Goal: Book appointment/travel/reservation

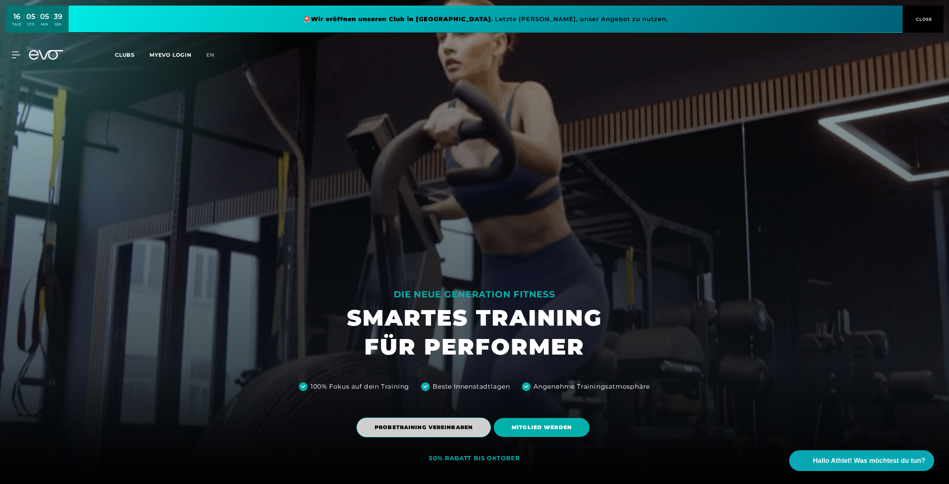
click at [445, 429] on span "PROBETRAINING VEREINBAREN" at bounding box center [424, 428] width 98 height 8
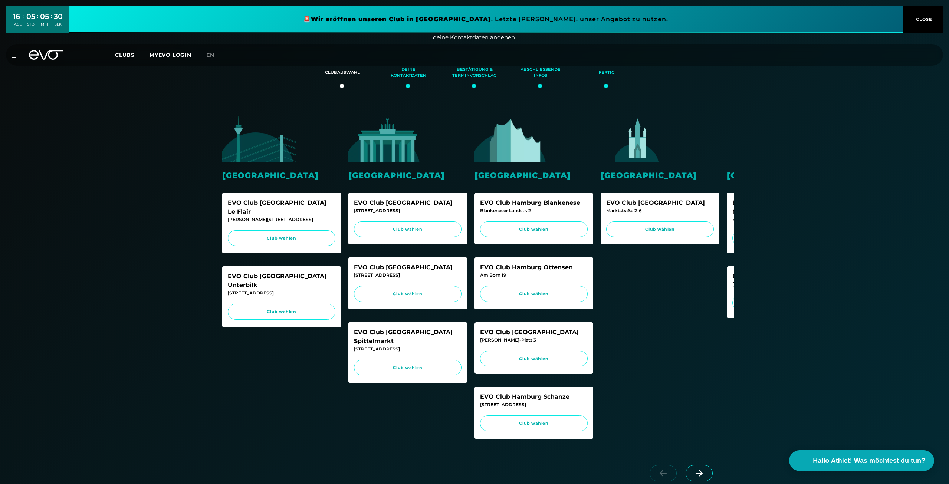
scroll to position [223, 0]
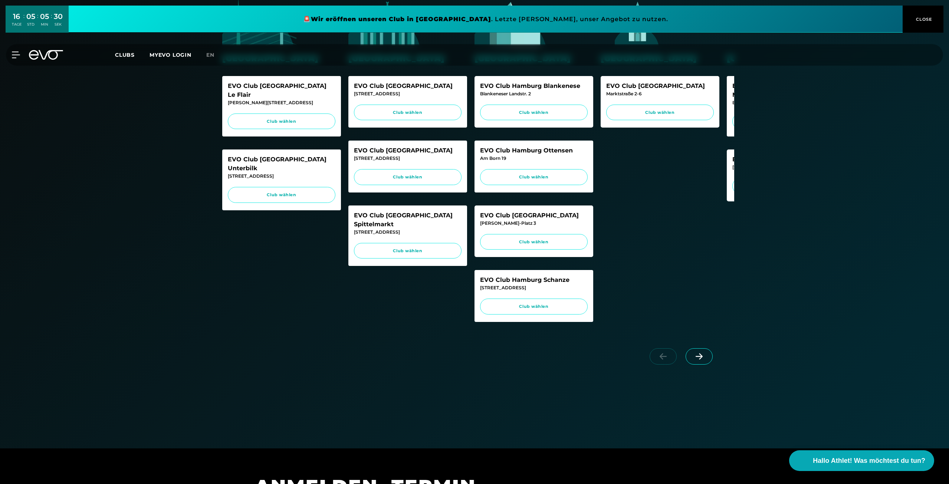
click at [694, 360] on icon at bounding box center [699, 356] width 13 height 7
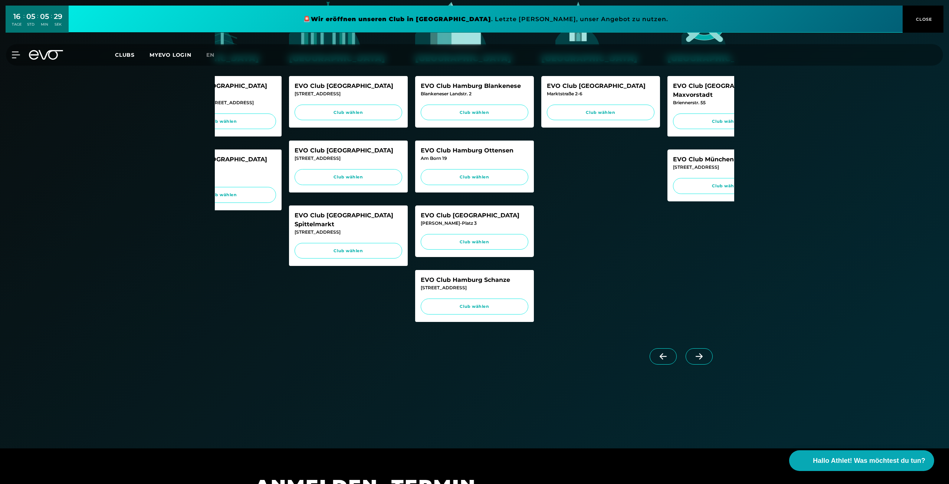
click at [694, 360] on icon at bounding box center [699, 356] width 13 height 7
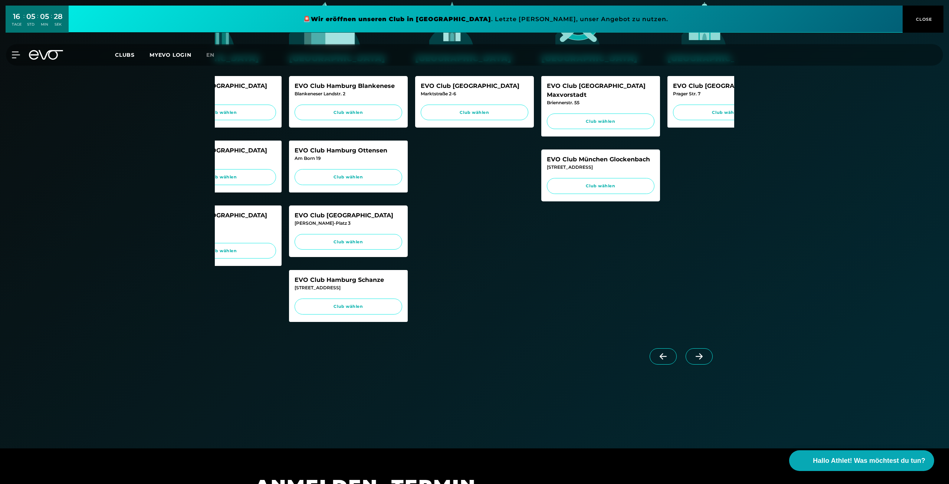
click at [694, 360] on icon at bounding box center [699, 356] width 13 height 7
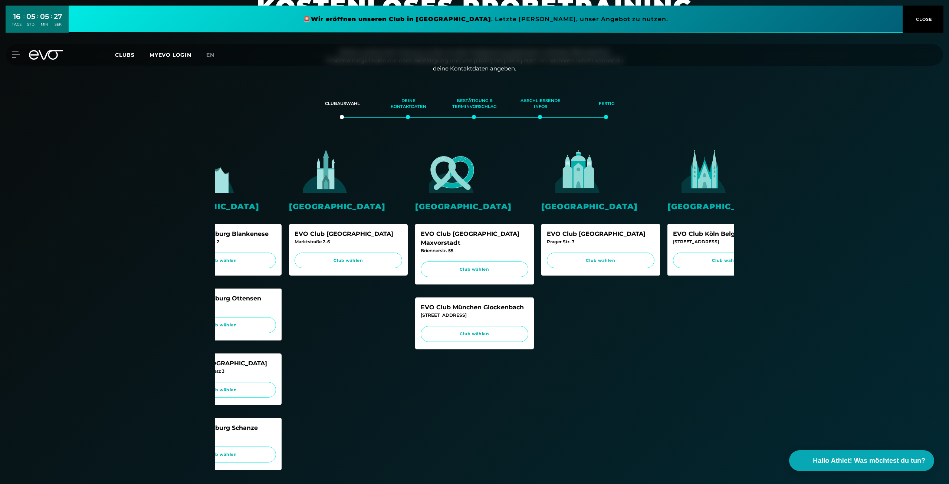
scroll to position [74, 0]
click at [480, 331] on span "Club wählen" at bounding box center [474, 334] width 93 height 6
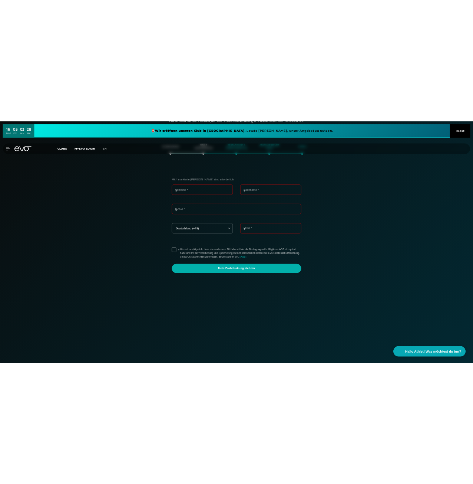
scroll to position [127, 0]
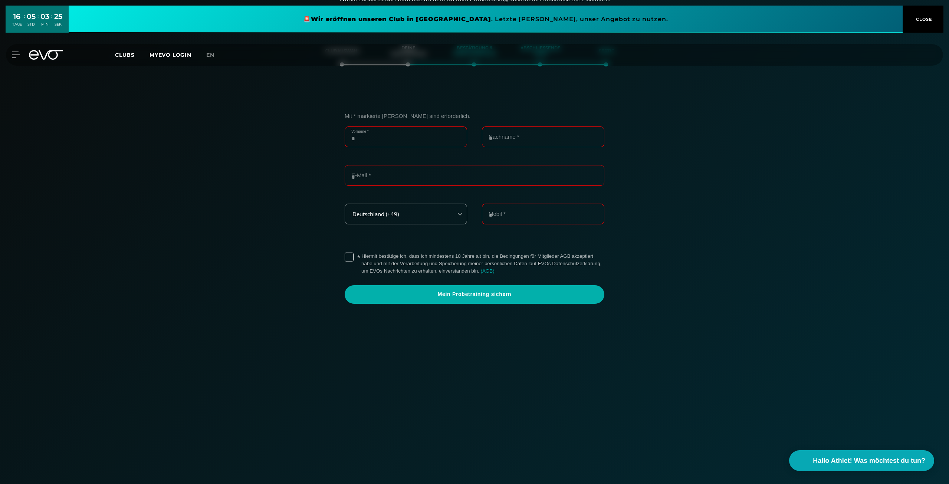
click at [378, 129] on input "Vorname *" at bounding box center [406, 136] width 122 height 21
type input "**********"
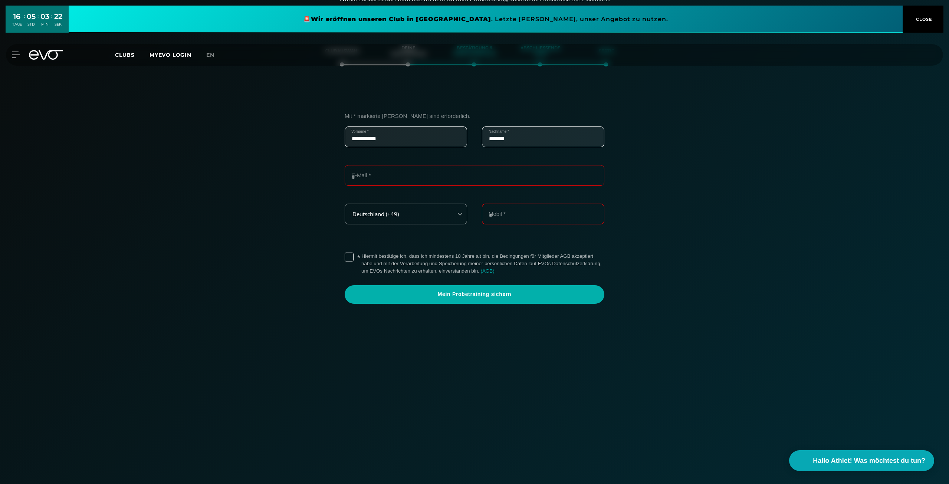
type input "*******"
type input "**********"
click at [361, 258] on label "* Hiermit bestätige ich, dass ich mindestens 18 Jahre alt bin, die Bedingungen …" at bounding box center [482, 264] width 243 height 22
click at [465, 297] on span "Mein Probetraining sichern" at bounding box center [474, 294] width 224 height 7
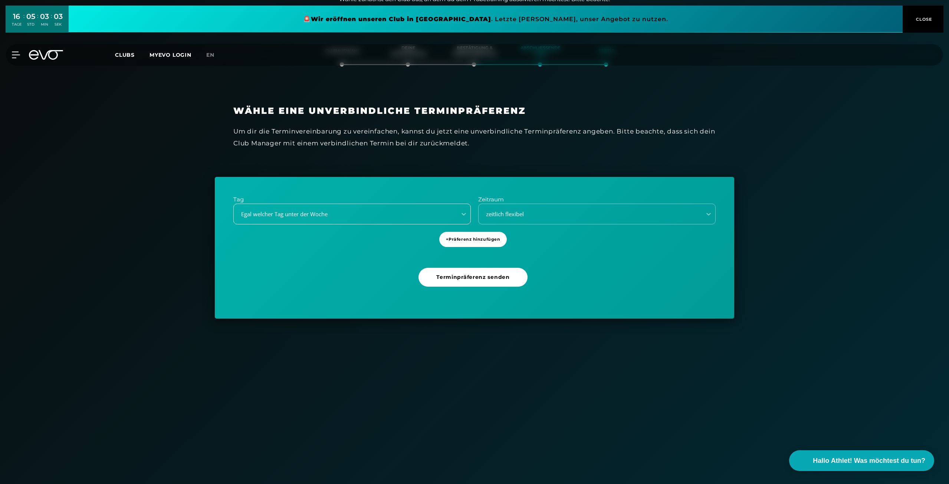
click at [307, 212] on div "Egal welcher Tag unter der Woche" at bounding box center [342, 214] width 217 height 9
click at [890, 357] on div "Clubauswahl Deine Kontaktdaten Bestätigung & Terminvorschlag Abschließende Info…" at bounding box center [474, 277] width 949 height 490
click at [431, 227] on div "Tag Egal welcher Tag unter der Woche Zeitraum zeitlich flexibel + Präferenz hin…" at bounding box center [474, 248] width 519 height 142
click at [413, 216] on div "Egal welcher Tag unter der Woche" at bounding box center [342, 214] width 217 height 9
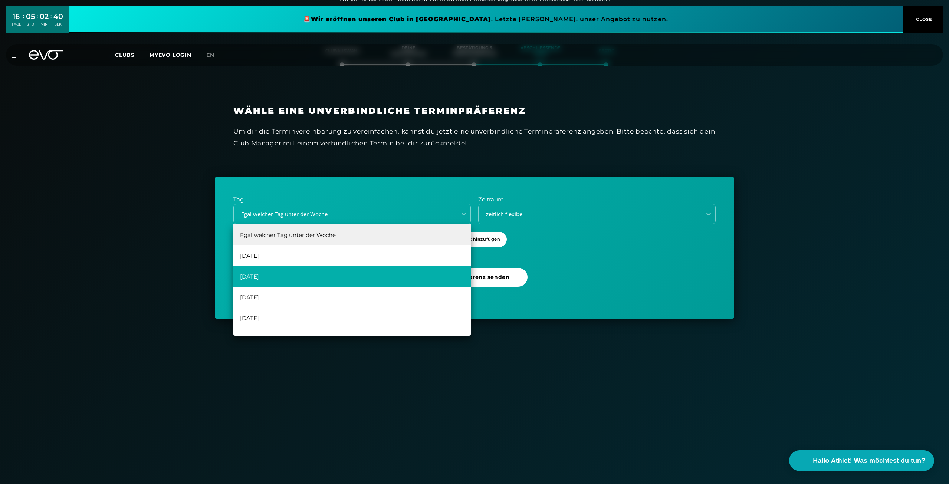
click at [395, 270] on div "[DATE]" at bounding box center [351, 276] width 237 height 21
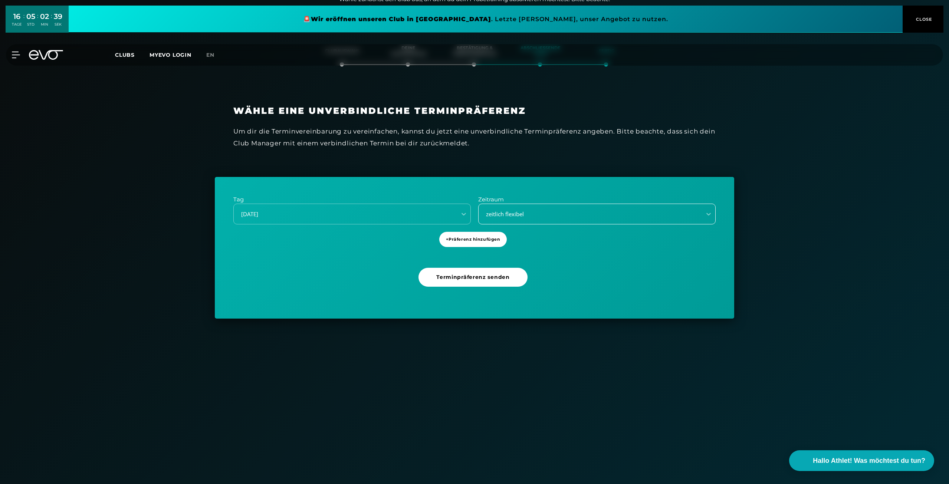
click at [534, 217] on div "zeitlich flexibel" at bounding box center [587, 214] width 217 height 9
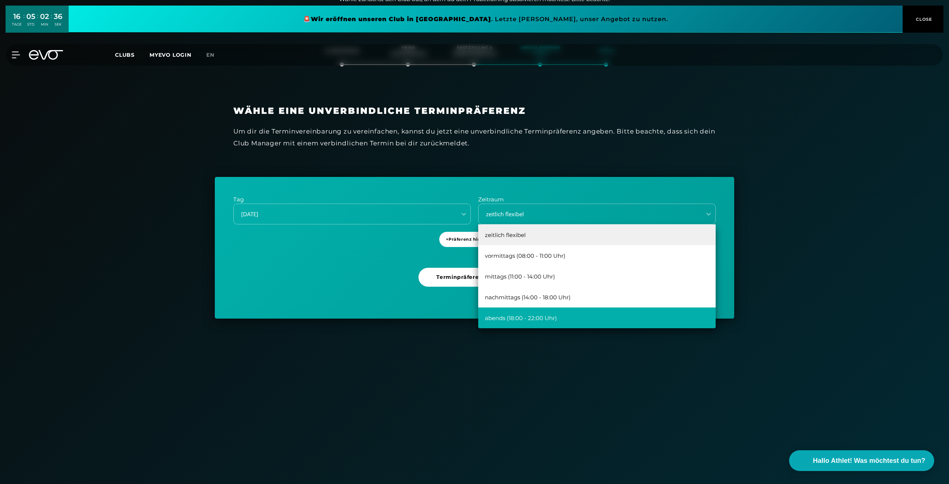
click at [552, 319] on div "abends (18:00 - 22:00 Uhr)" at bounding box center [596, 318] width 237 height 21
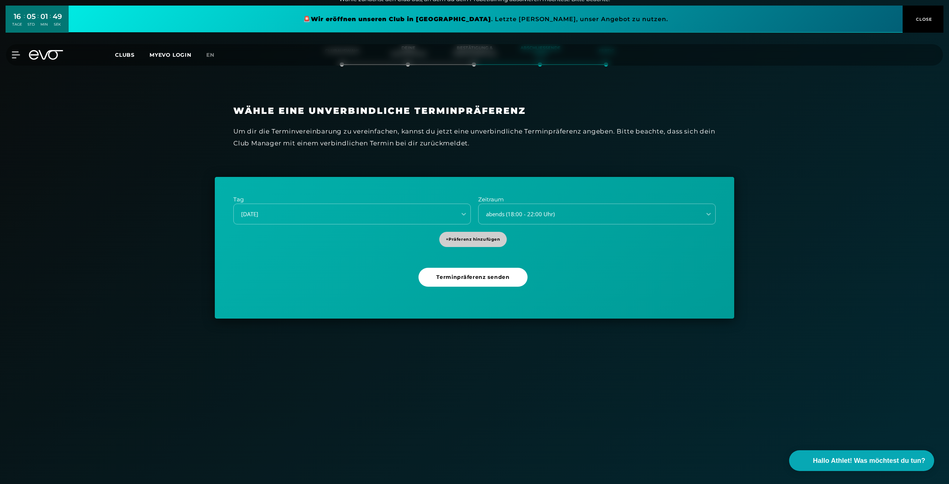
click at [489, 236] on span "+ Präferenz hinzufügen" at bounding box center [473, 239] width 68 height 15
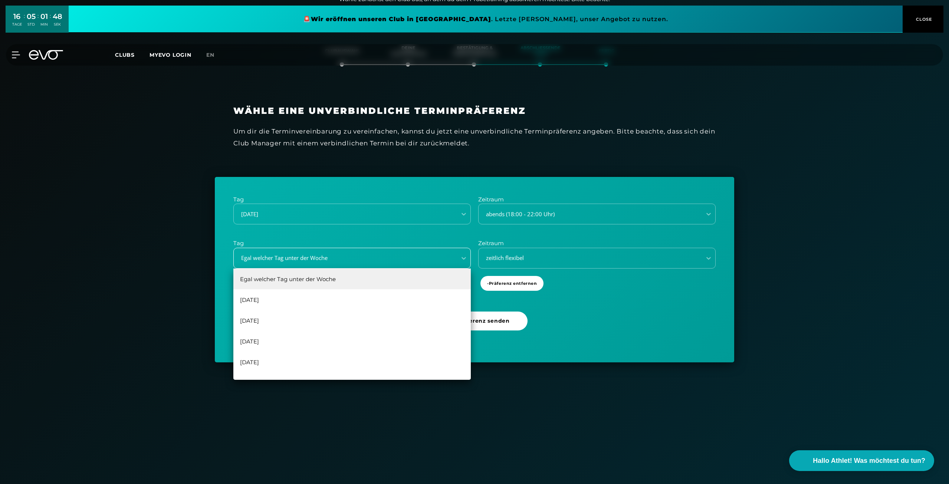
click at [395, 252] on div "Egal welcher Tag unter der Woche" at bounding box center [351, 258] width 237 height 21
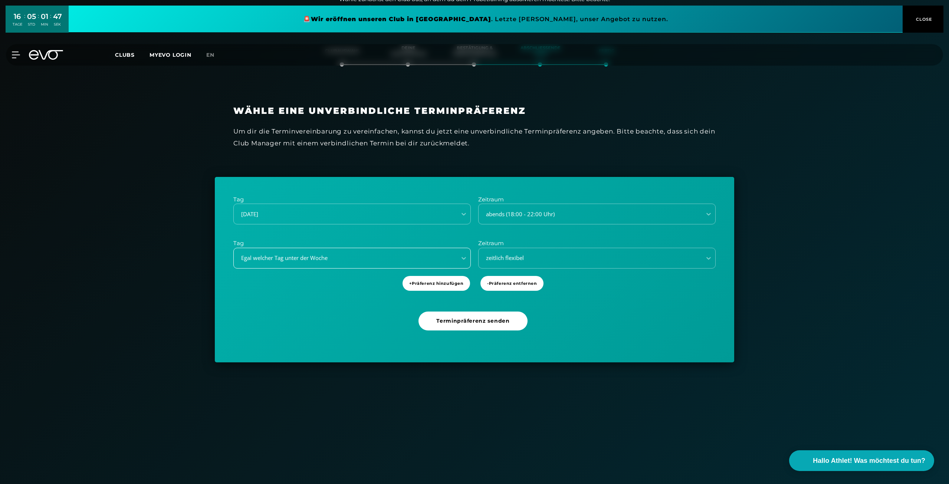
click at [395, 252] on div "Egal welcher Tag unter der Woche" at bounding box center [351, 258] width 237 height 21
click at [505, 285] on span "- Präferenz entfernen" at bounding box center [512, 283] width 50 height 6
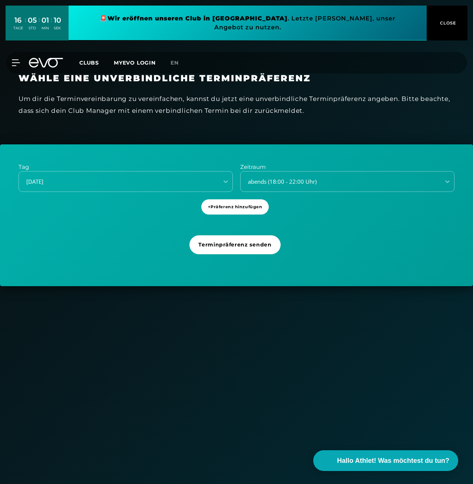
click at [449, 108] on div "Um dir die Terminvereinbarung zu vereinfachen, kannst du jetzt eine unverbindli…" at bounding box center [237, 105] width 436 height 24
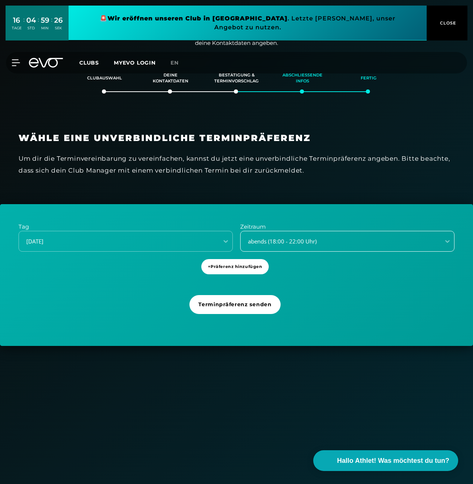
scroll to position [74, 0]
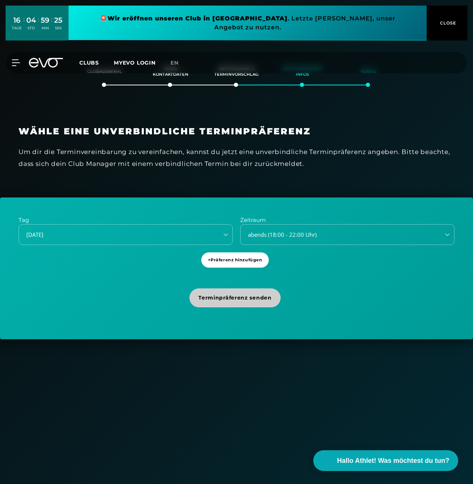
click at [251, 298] on span "Terminpräferenz senden" at bounding box center [234, 298] width 73 height 8
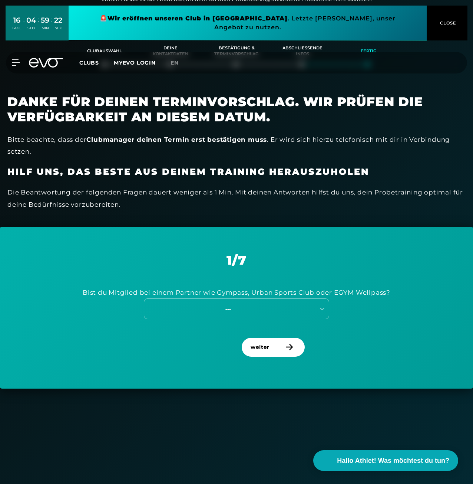
scroll to position [132, 0]
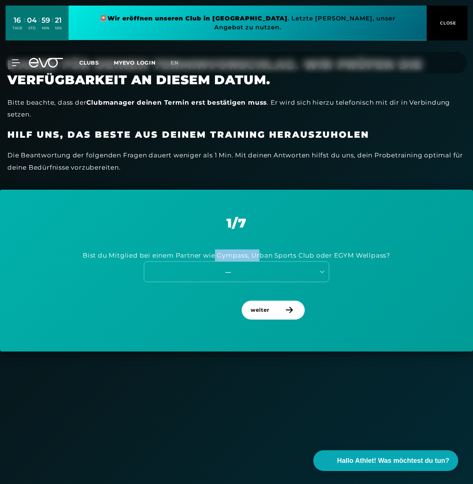
drag, startPoint x: 215, startPoint y: 258, endPoint x: 261, endPoint y: 259, distance: 45.6
click at [261, 259] on div "Bist du Mitglied bei einem Partner wie Gympass, Urban Sports Club oder EGYM Wel…" at bounding box center [237, 255] width 308 height 12
click at [262, 259] on div "Bist du Mitglied bei einem Partner wie Gympass, Urban Sports Club oder EGYM Wel…" at bounding box center [237, 255] width 308 height 12
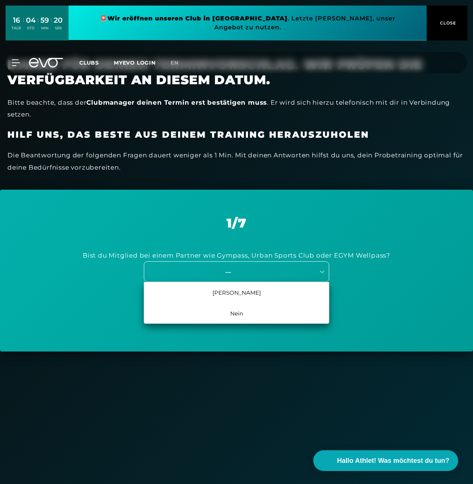
click at [313, 266] on div "---" at bounding box center [236, 271] width 185 height 21
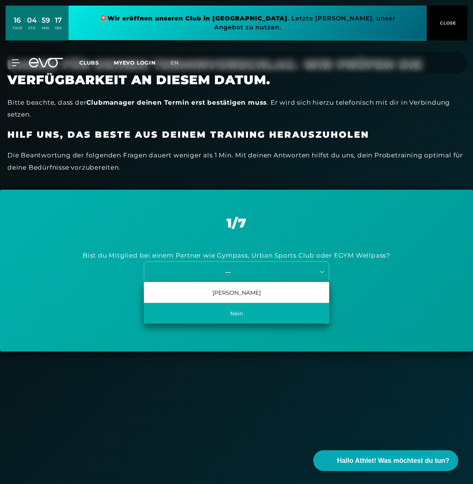
click at [267, 305] on div "Nein" at bounding box center [236, 313] width 185 height 21
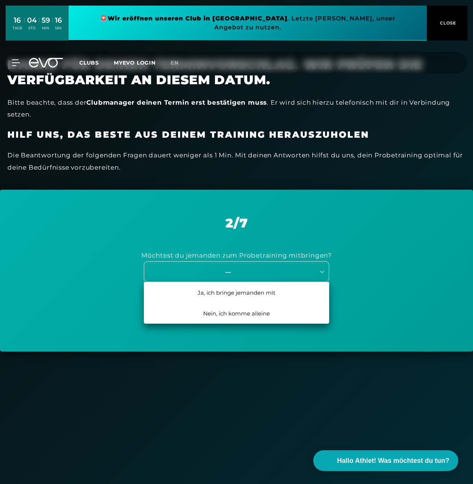
click at [241, 276] on div "---" at bounding box center [229, 272] width 171 height 10
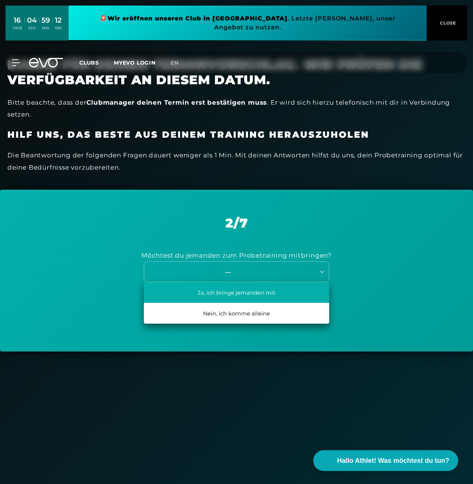
click at [281, 295] on div "Ja, ich bringe jemanden mit" at bounding box center [236, 292] width 185 height 21
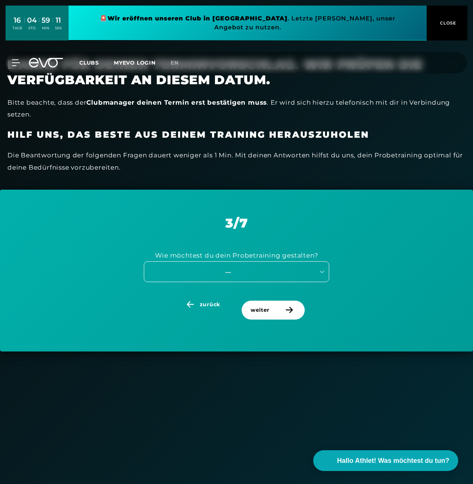
click at [233, 273] on div "---" at bounding box center [228, 271] width 167 height 9
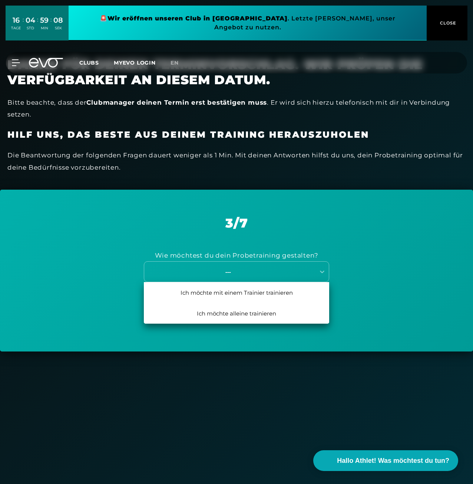
click at [361, 269] on div "Wie möchtest du dein Probetraining gestalten? 2 results available. Use Up and D…" at bounding box center [237, 266] width 436 height 70
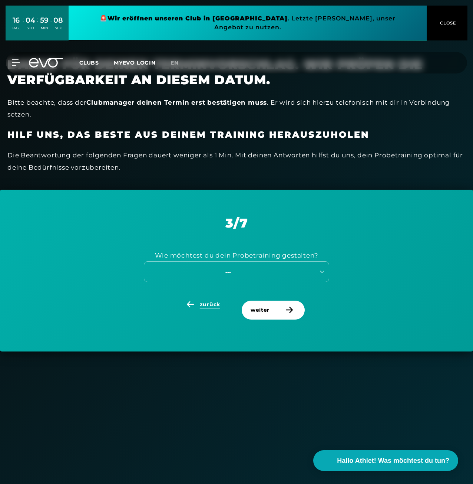
click at [203, 303] on span "zurück" at bounding box center [210, 304] width 20 height 8
click at [258, 263] on div "Ja, ich bringe jemanden mit" at bounding box center [236, 271] width 185 height 21
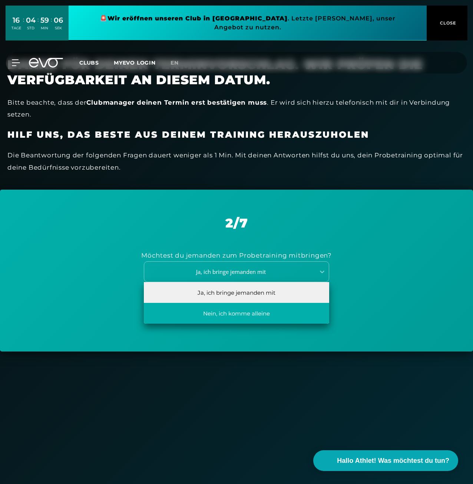
click at [248, 313] on div "Nein, ich komme alleine" at bounding box center [236, 313] width 185 height 21
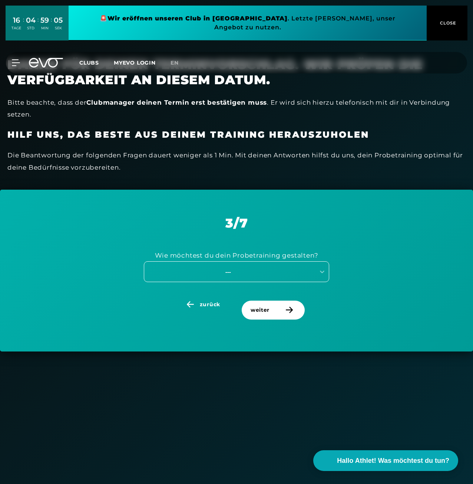
click at [259, 266] on div "---" at bounding box center [236, 271] width 185 height 21
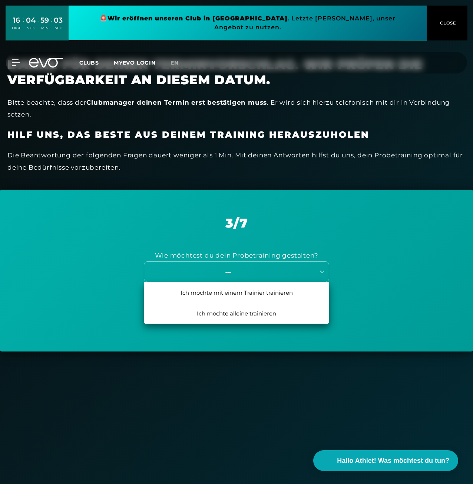
click at [307, 234] on div "Wie möchtest du dein Probetraining gestalten? 2 results available. Use Up and D…" at bounding box center [237, 266] width 436 height 70
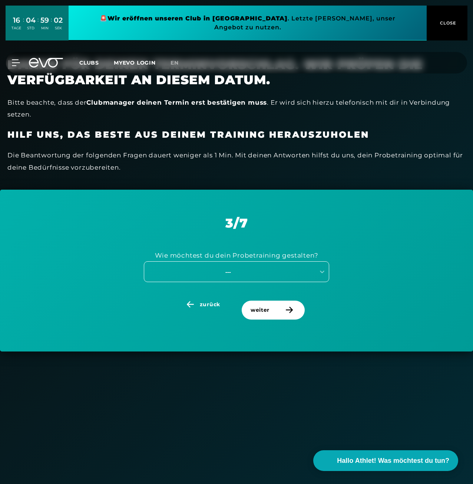
click at [259, 269] on div "---" at bounding box center [228, 271] width 167 height 9
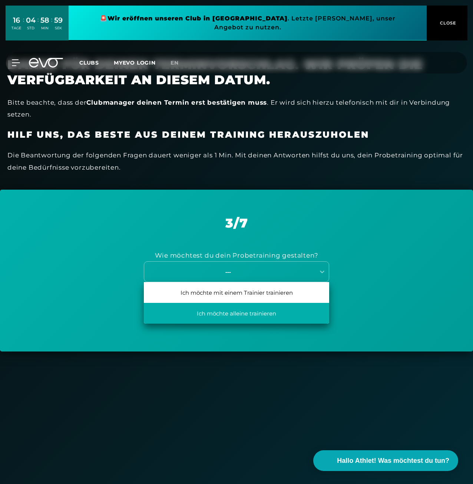
click at [254, 309] on div "Ich möchte alleine trainieren" at bounding box center [236, 313] width 185 height 21
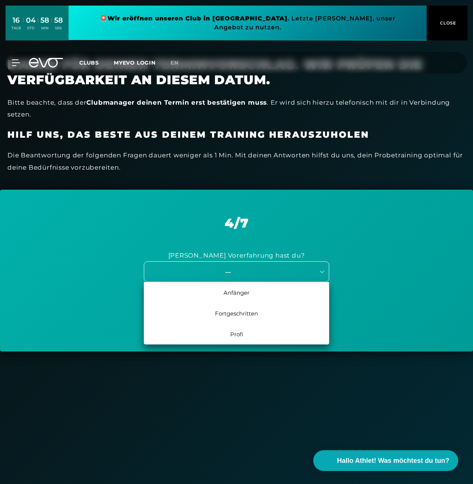
click at [232, 275] on div "---" at bounding box center [228, 271] width 167 height 9
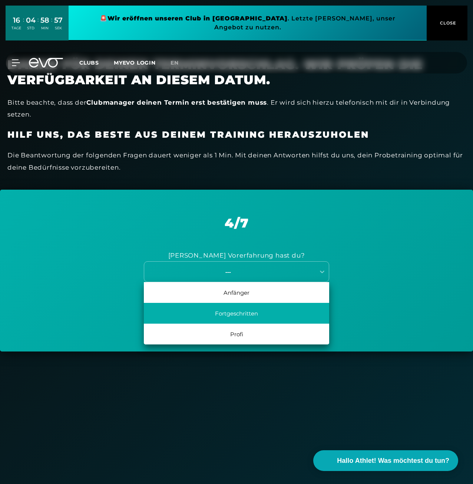
click at [236, 308] on div "Fortgeschritten" at bounding box center [236, 313] width 185 height 21
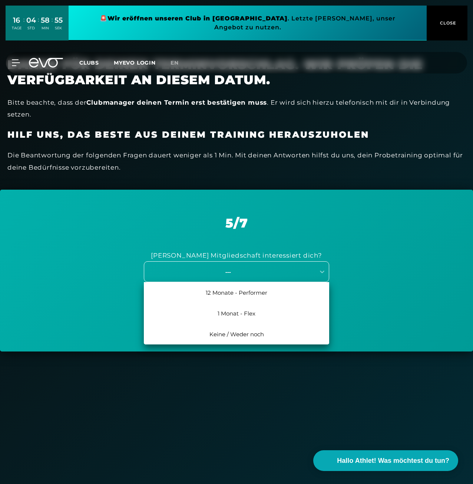
click at [236, 268] on div "---" at bounding box center [228, 271] width 167 height 9
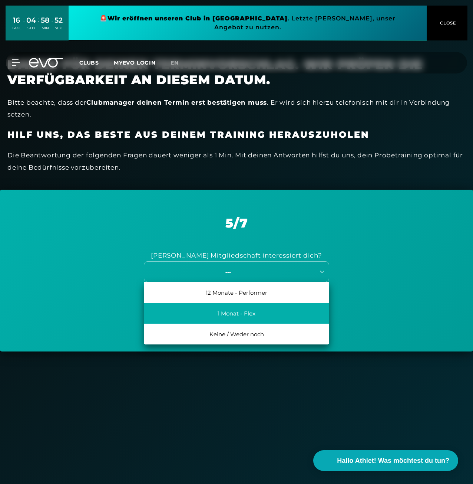
click at [266, 314] on div "1 Monat - Flex" at bounding box center [236, 313] width 185 height 21
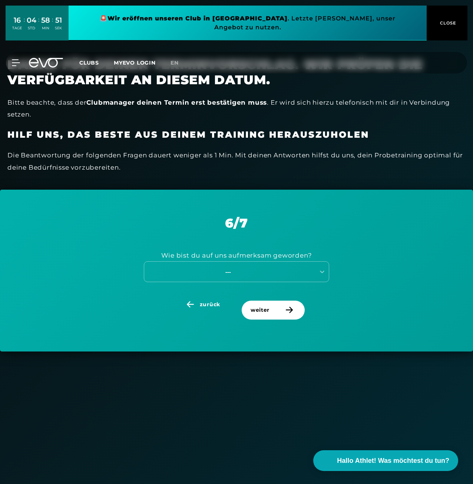
click at [212, 297] on div "Wie bist du auf uns aufmerksam geworden? ---" at bounding box center [237, 266] width 436 height 70
click at [211, 303] on span "zurück" at bounding box center [210, 304] width 20 height 8
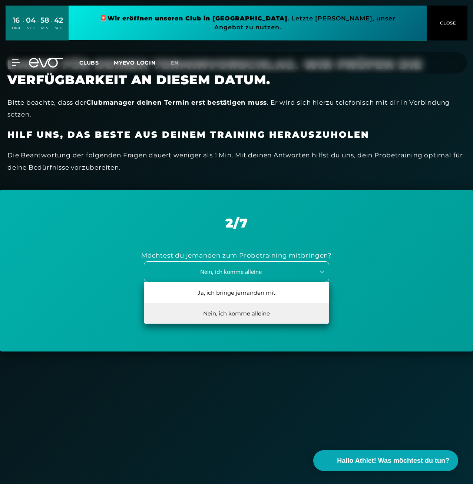
click at [232, 274] on div "Nein, ich komme alleine" at bounding box center [227, 271] width 165 height 9
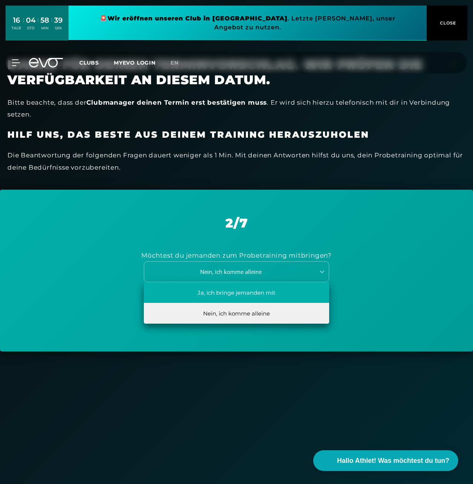
click at [247, 289] on div "Ja, ich bringe jemanden mit" at bounding box center [236, 292] width 185 height 21
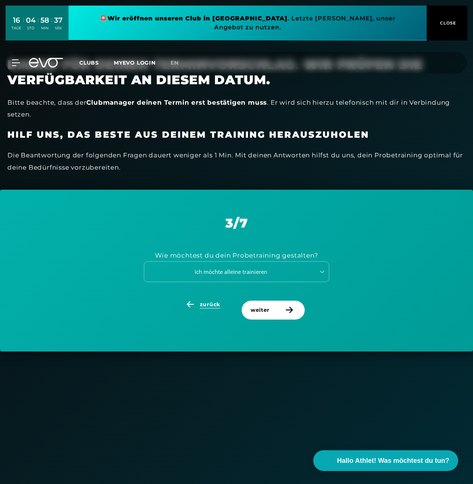
click at [211, 300] on span "zurück" at bounding box center [210, 304] width 20 height 8
drag, startPoint x: 183, startPoint y: 255, endPoint x: 295, endPoint y: 254, distance: 112.0
click at [295, 254] on div "Möchtest du jemanden zum Probetraining mitbringen?" at bounding box center [236, 255] width 191 height 12
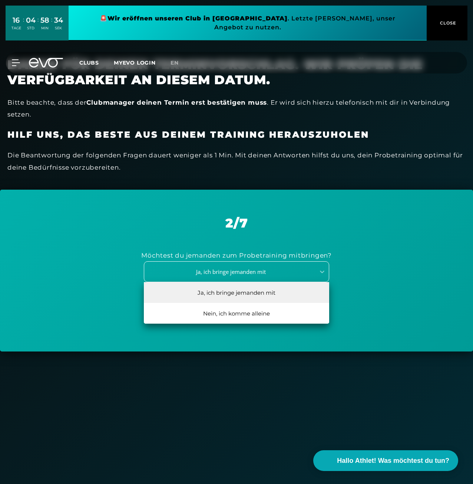
click at [243, 270] on div "Ja, ich bringe jemanden mit" at bounding box center [227, 271] width 165 height 9
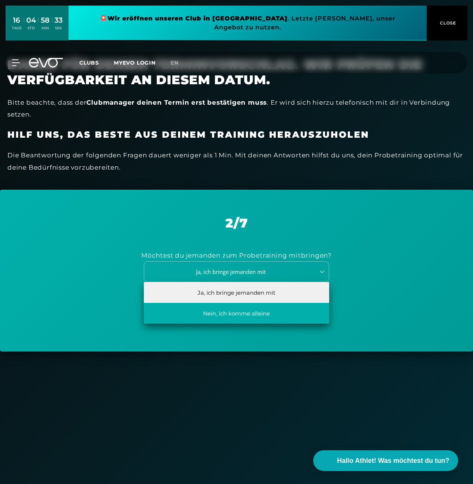
click at [217, 309] on div "Nein, ich komme alleine" at bounding box center [236, 313] width 185 height 21
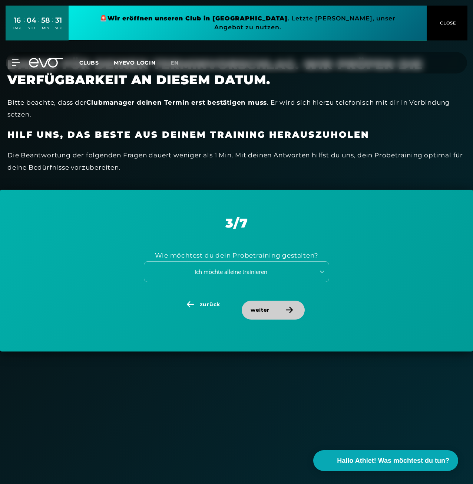
click at [277, 303] on span "weiter" at bounding box center [273, 309] width 63 height 19
click at [238, 269] on div "Fortgeschritten" at bounding box center [227, 271] width 165 height 9
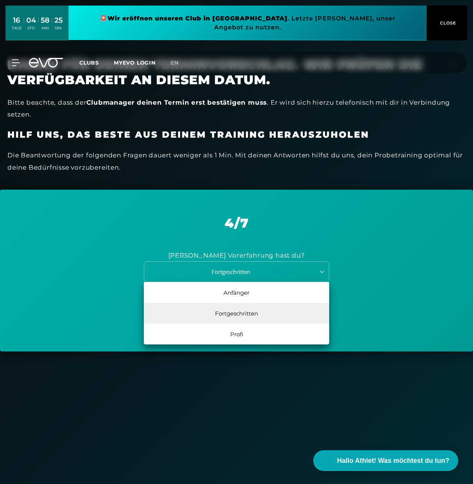
click at [244, 311] on div "Fortgeschritten" at bounding box center [236, 313] width 185 height 21
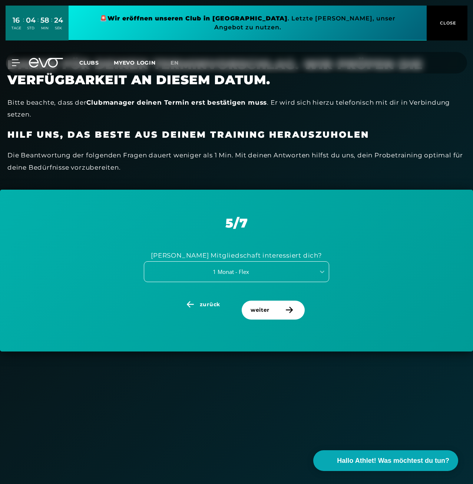
click at [290, 273] on div "1 Monat - Flex" at bounding box center [227, 271] width 165 height 9
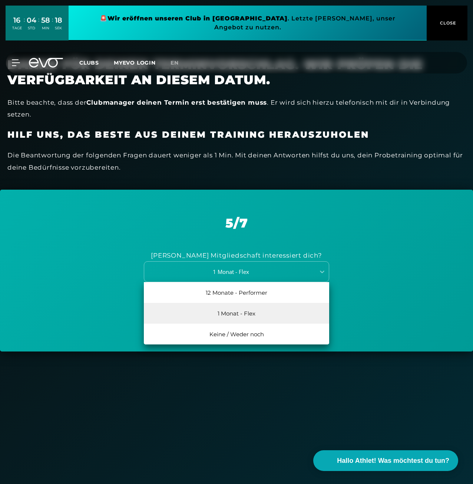
click at [248, 313] on div "1 Monat - Flex" at bounding box center [236, 313] width 185 height 21
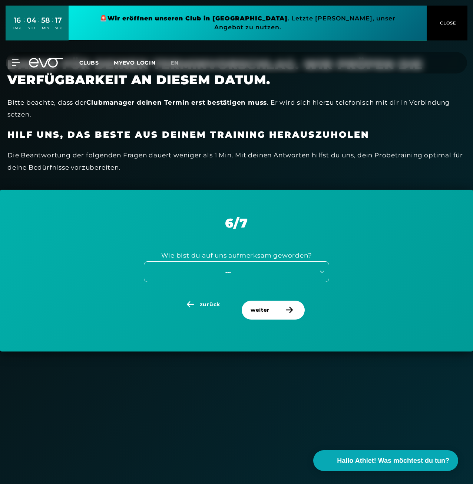
click at [227, 269] on div "---" at bounding box center [228, 271] width 167 height 9
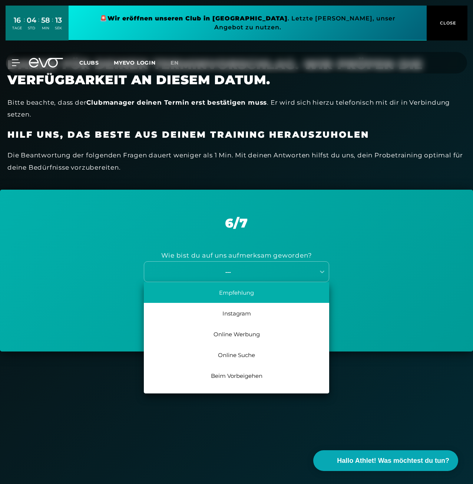
click at [247, 295] on div "Empfehlung" at bounding box center [236, 292] width 185 height 21
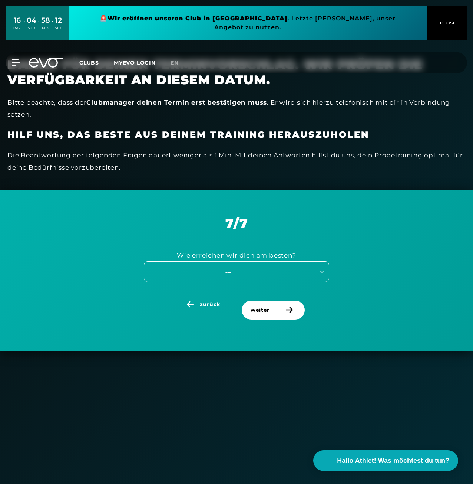
click at [226, 271] on div "---" at bounding box center [228, 271] width 167 height 9
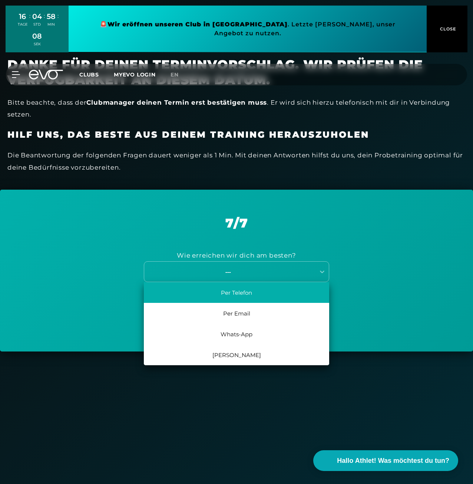
click at [241, 290] on div "Per Telefon" at bounding box center [236, 292] width 185 height 21
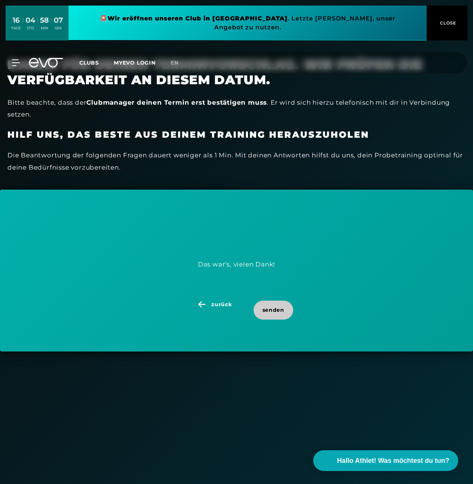
click at [270, 310] on span "senden" at bounding box center [274, 310] width 22 height 8
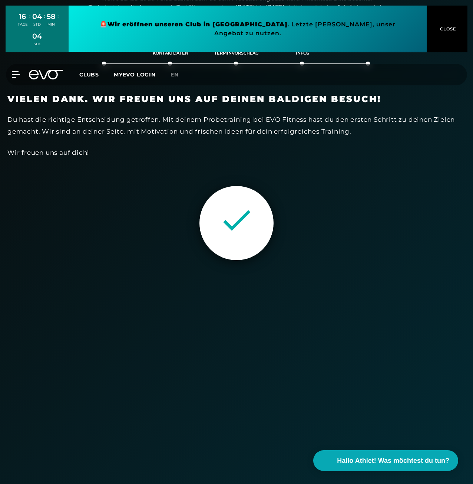
scroll to position [95, 0]
